Goal: Transaction & Acquisition: Purchase product/service

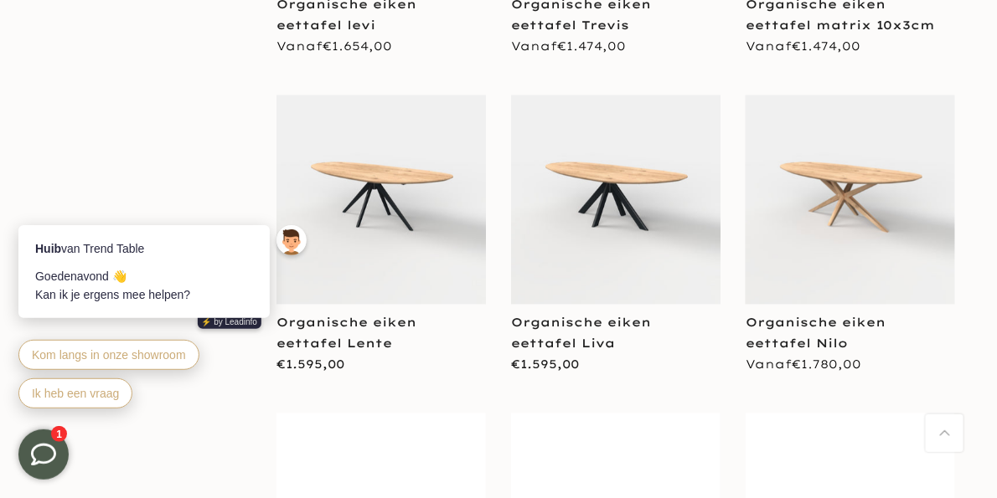
scroll to position [2596, 0]
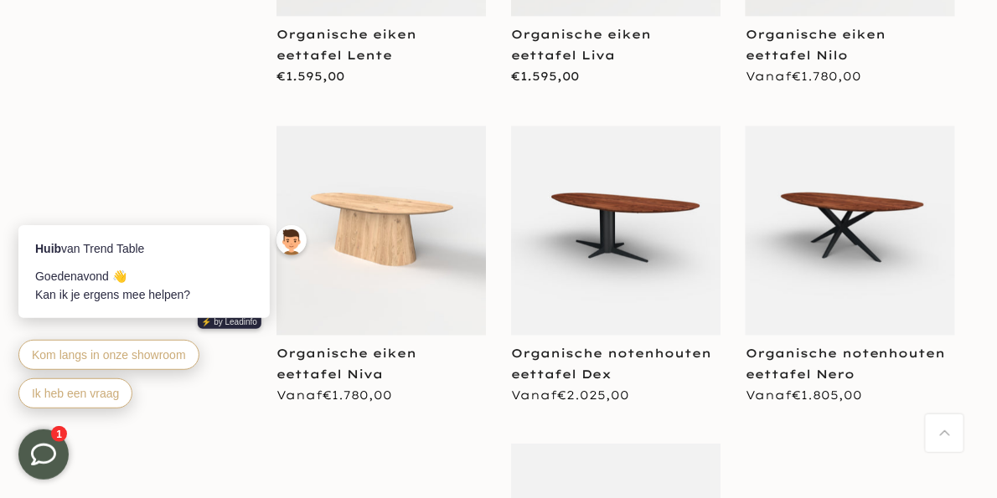
scroll to position [2927, 0]
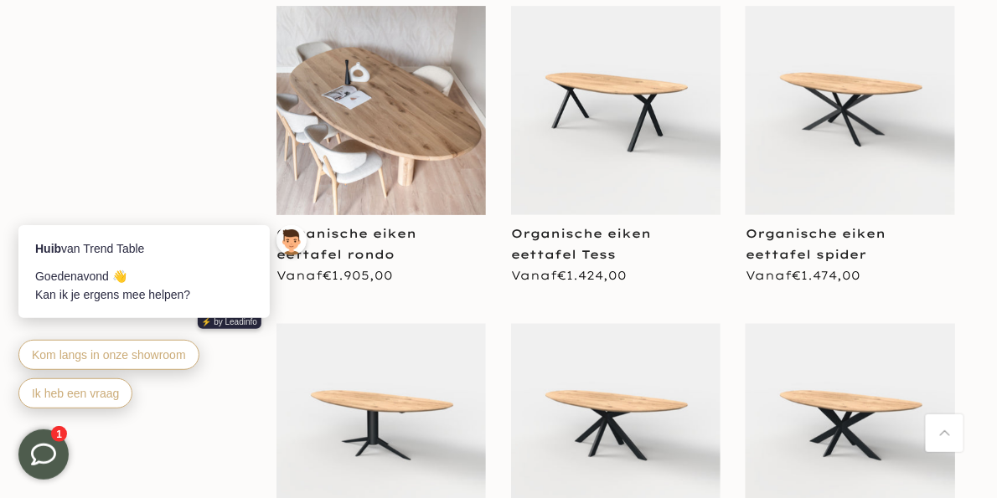
scroll to position [1925, 0]
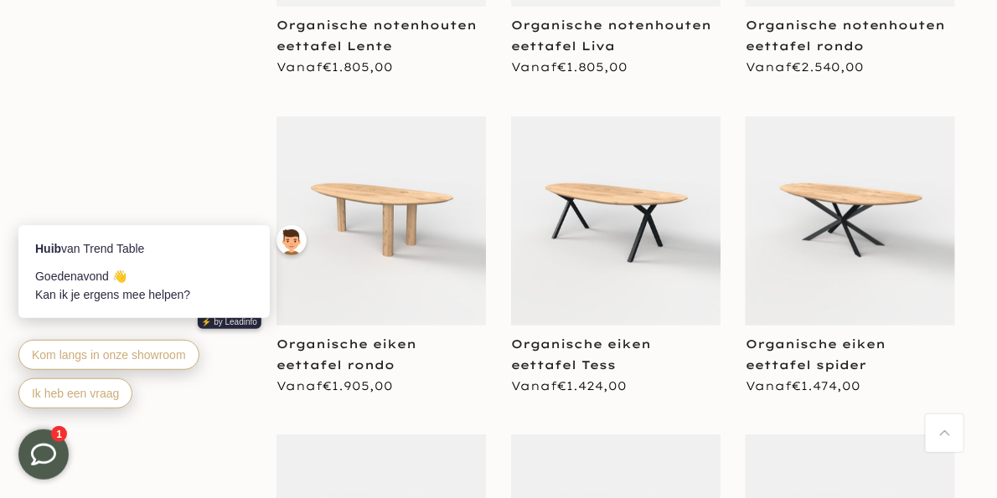
click at [421, 203] on img at bounding box center [380, 220] width 209 height 209
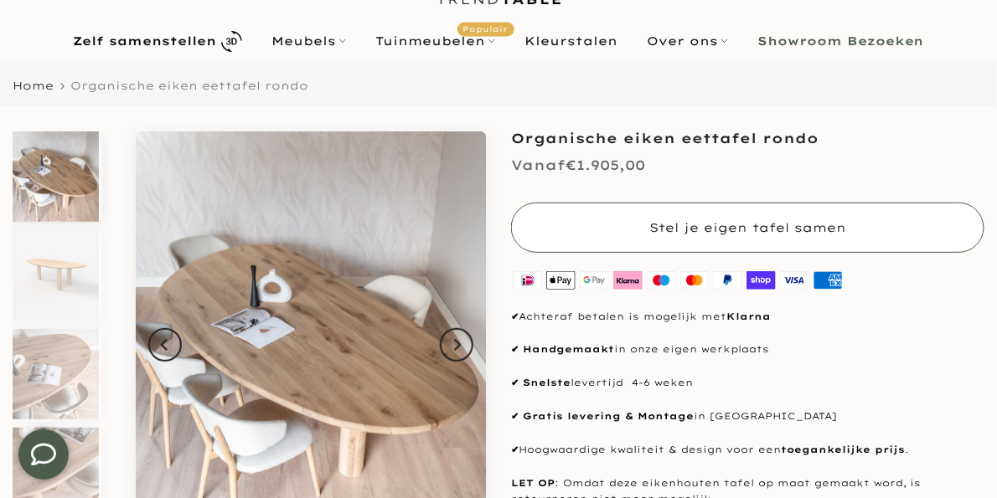
click at [571, 232] on button "Stel je eigen tafel samen" at bounding box center [747, 228] width 473 height 50
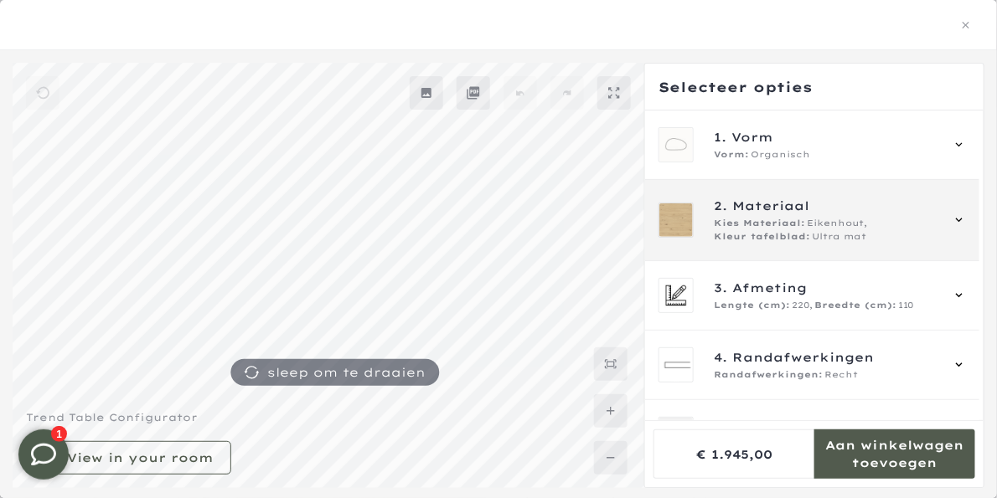
scroll to position [84, 0]
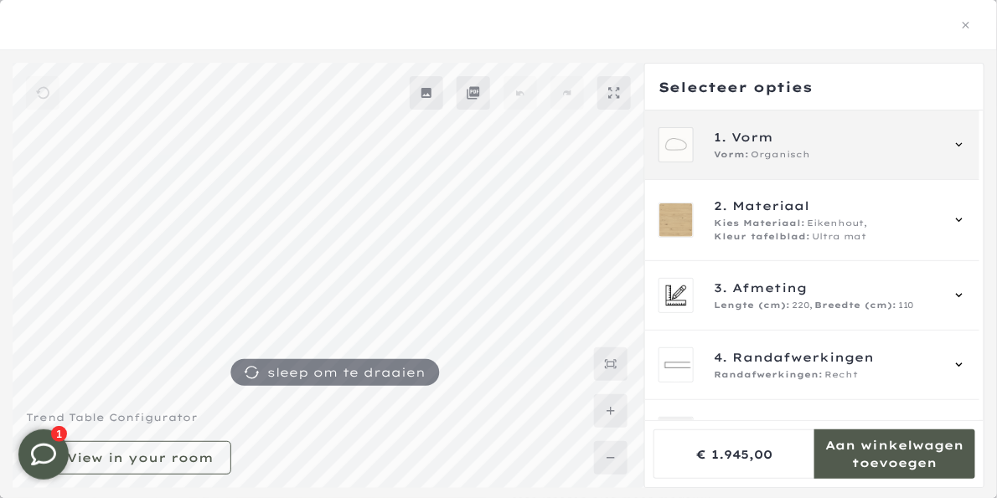
click at [690, 147] on img at bounding box center [676, 145] width 34 height 34
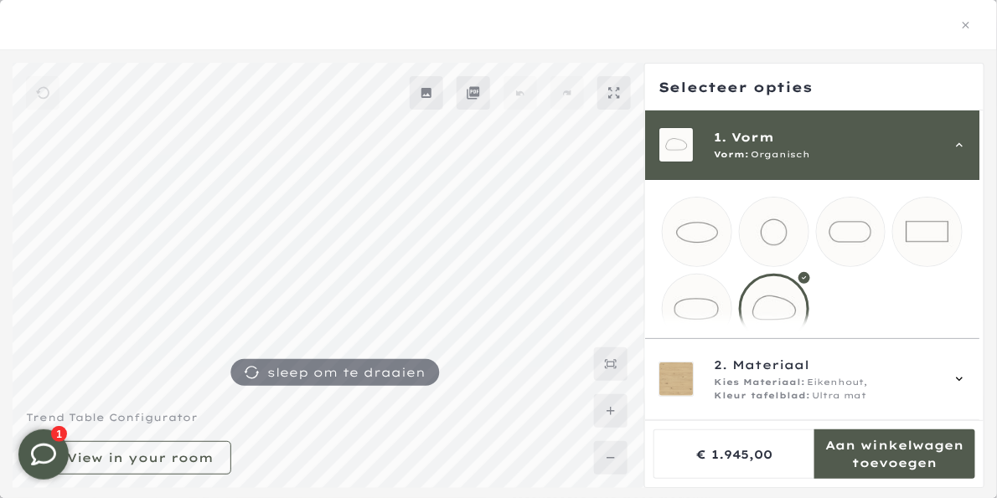
click at [783, 308] on div at bounding box center [774, 309] width 70 height 70
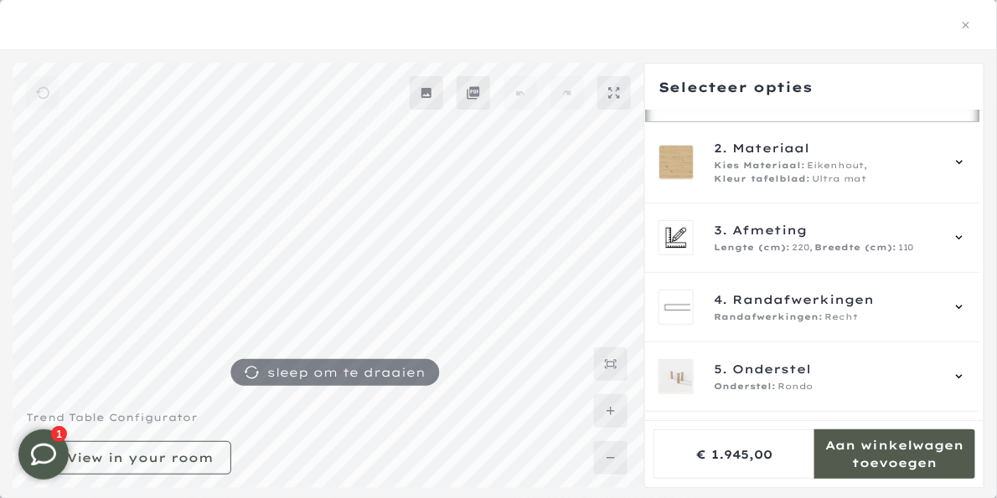
scroll to position [251, 0]
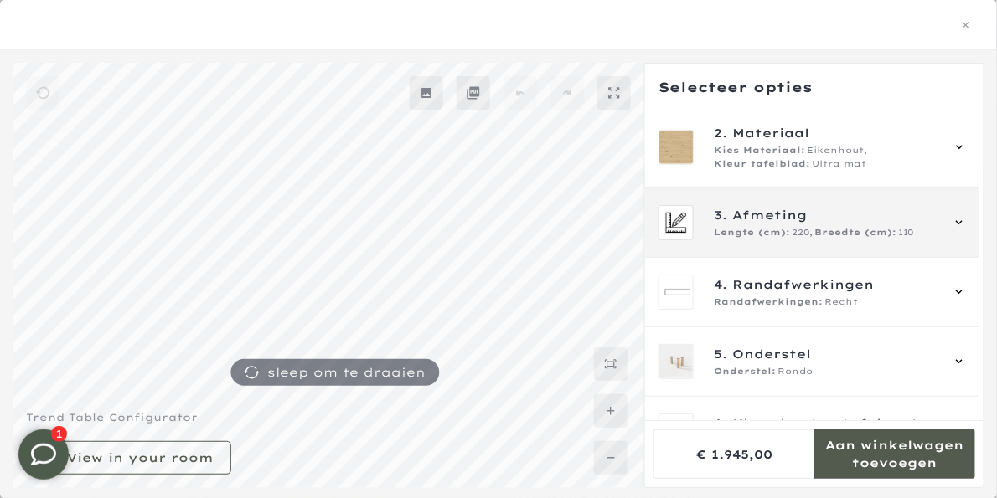
click at [773, 229] on span "Lengte (cm):" at bounding box center [752, 232] width 76 height 13
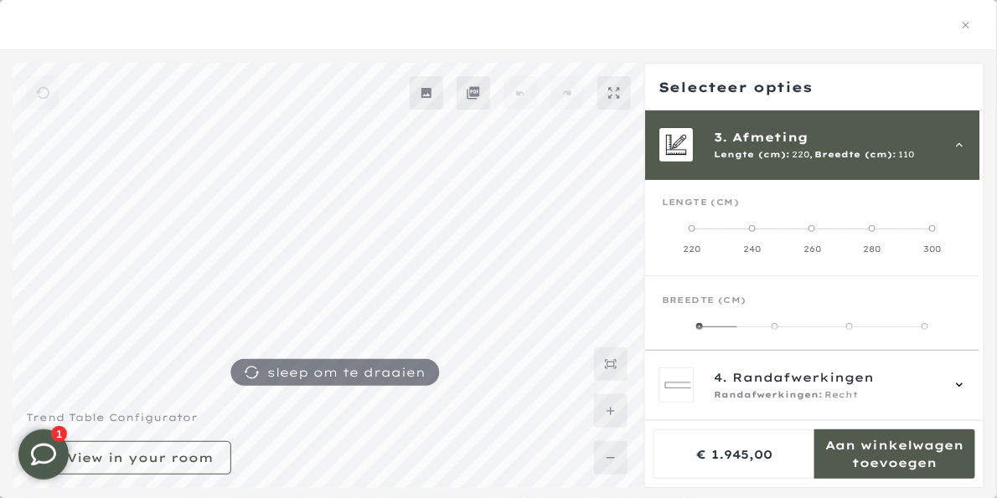
scroll to position [80, 0]
